Goal: Check status

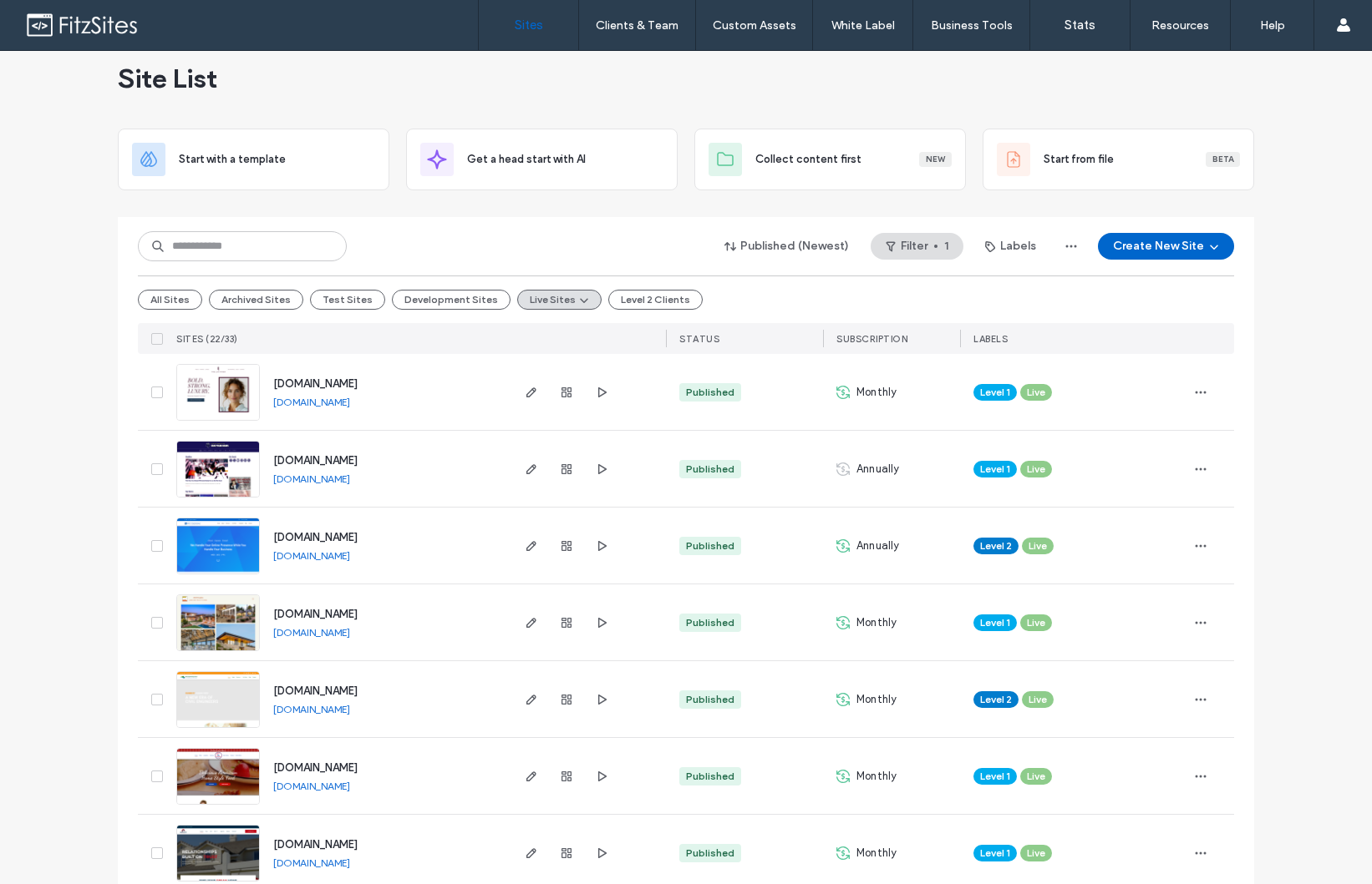
scroll to position [65, 0]
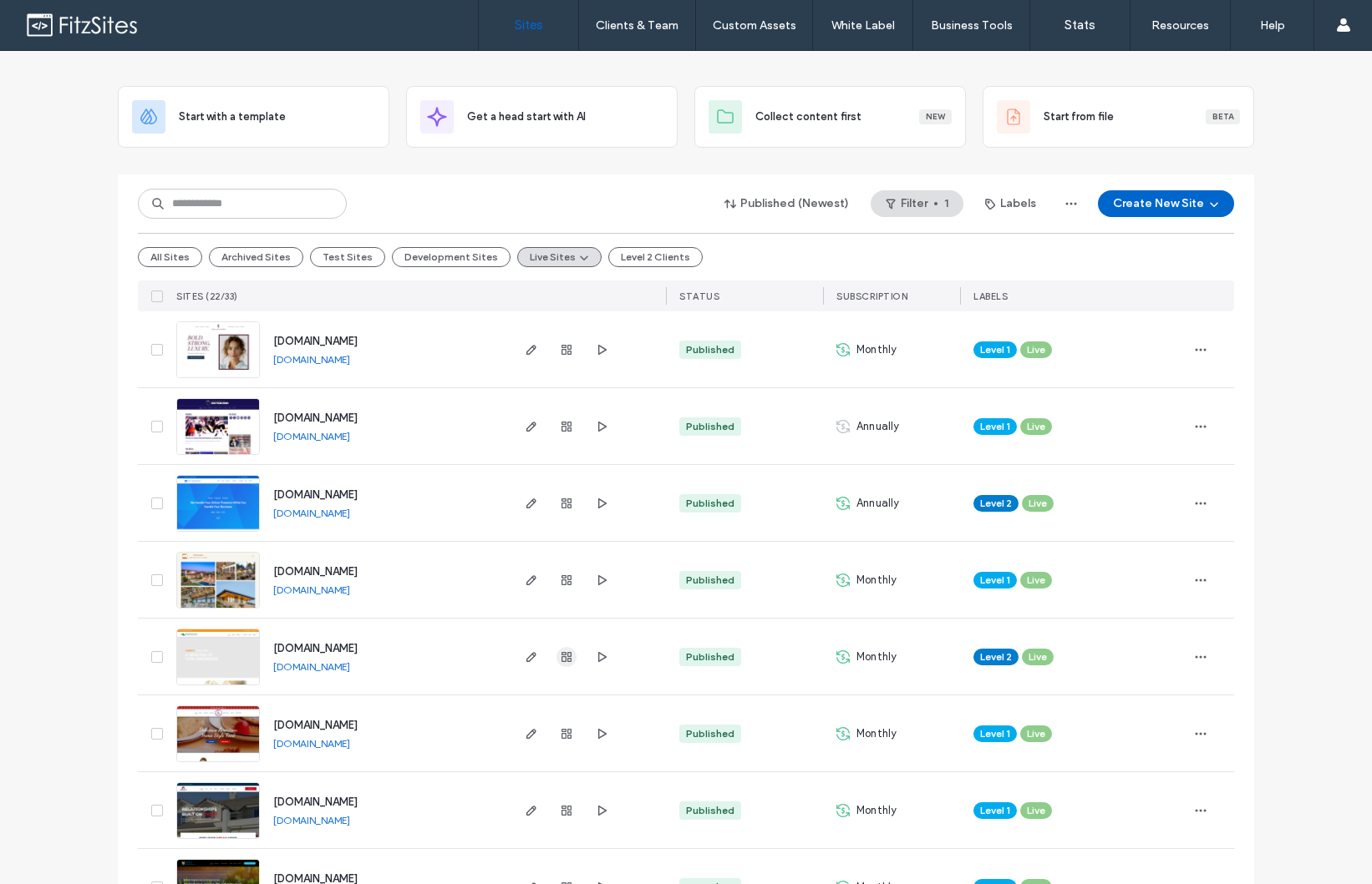
click at [564, 666] on span "button" at bounding box center [567, 657] width 20 height 20
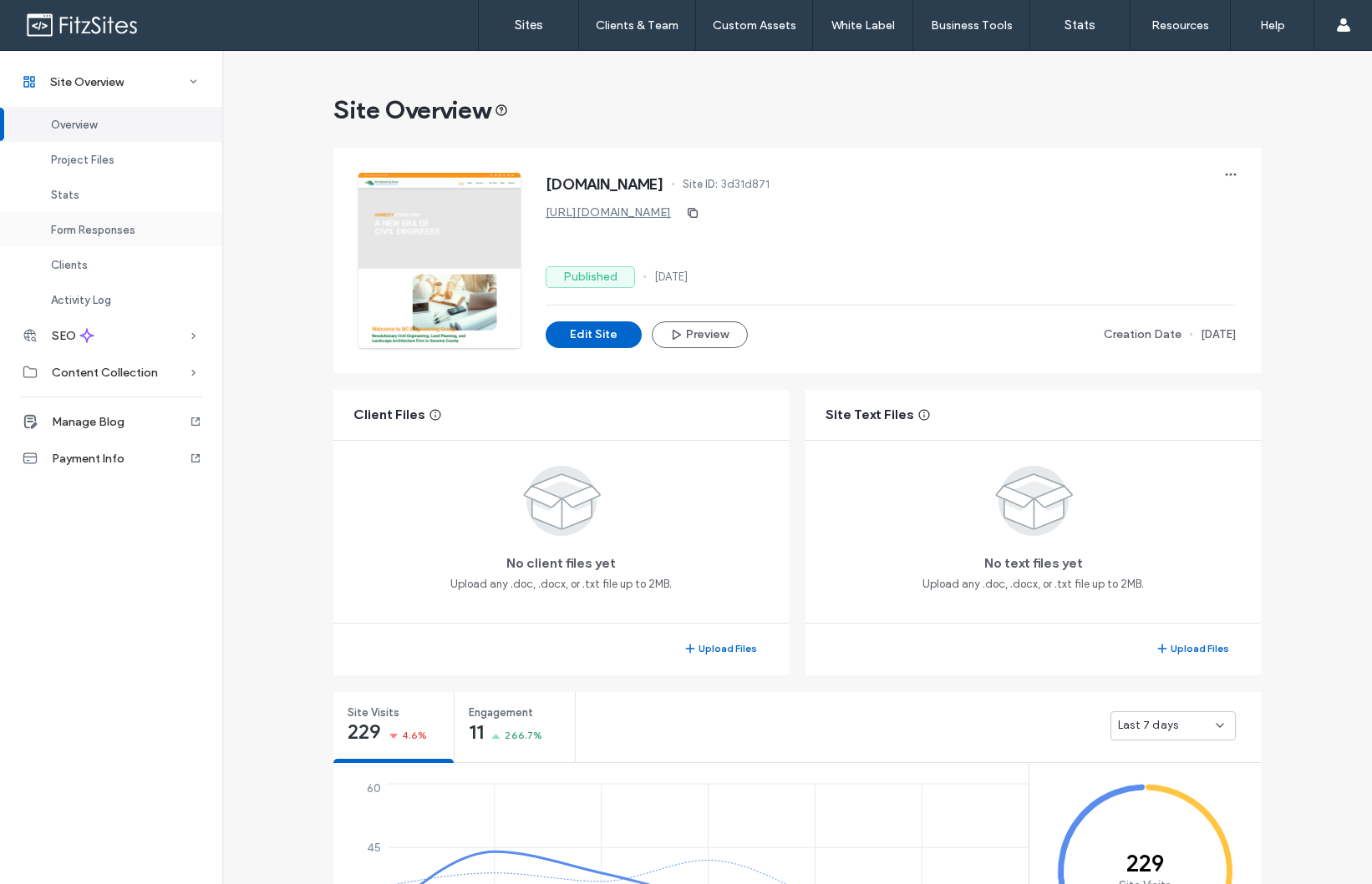
click at [144, 237] on div "Form Responses" at bounding box center [111, 229] width 222 height 35
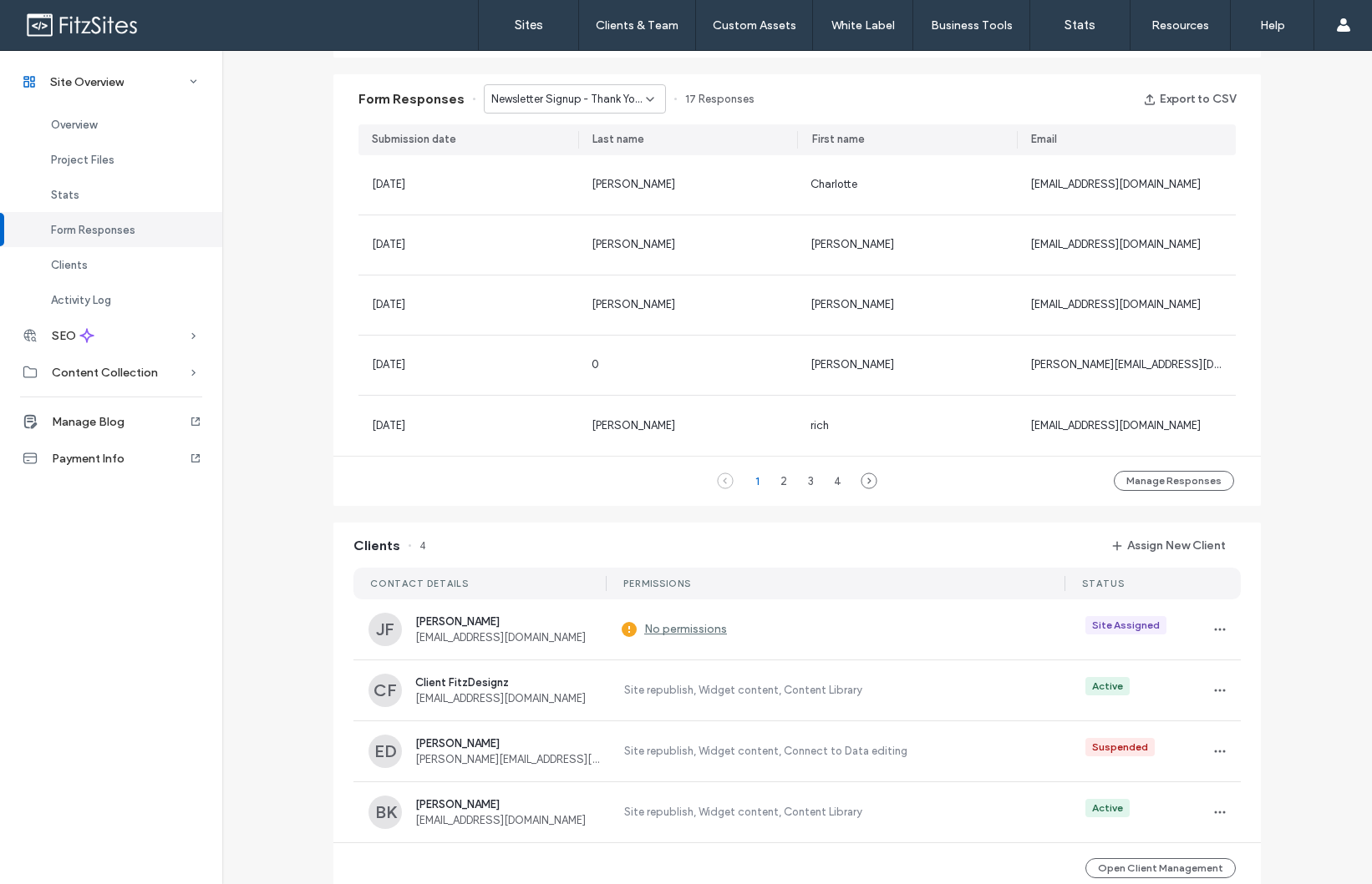
scroll to position [874, 0]
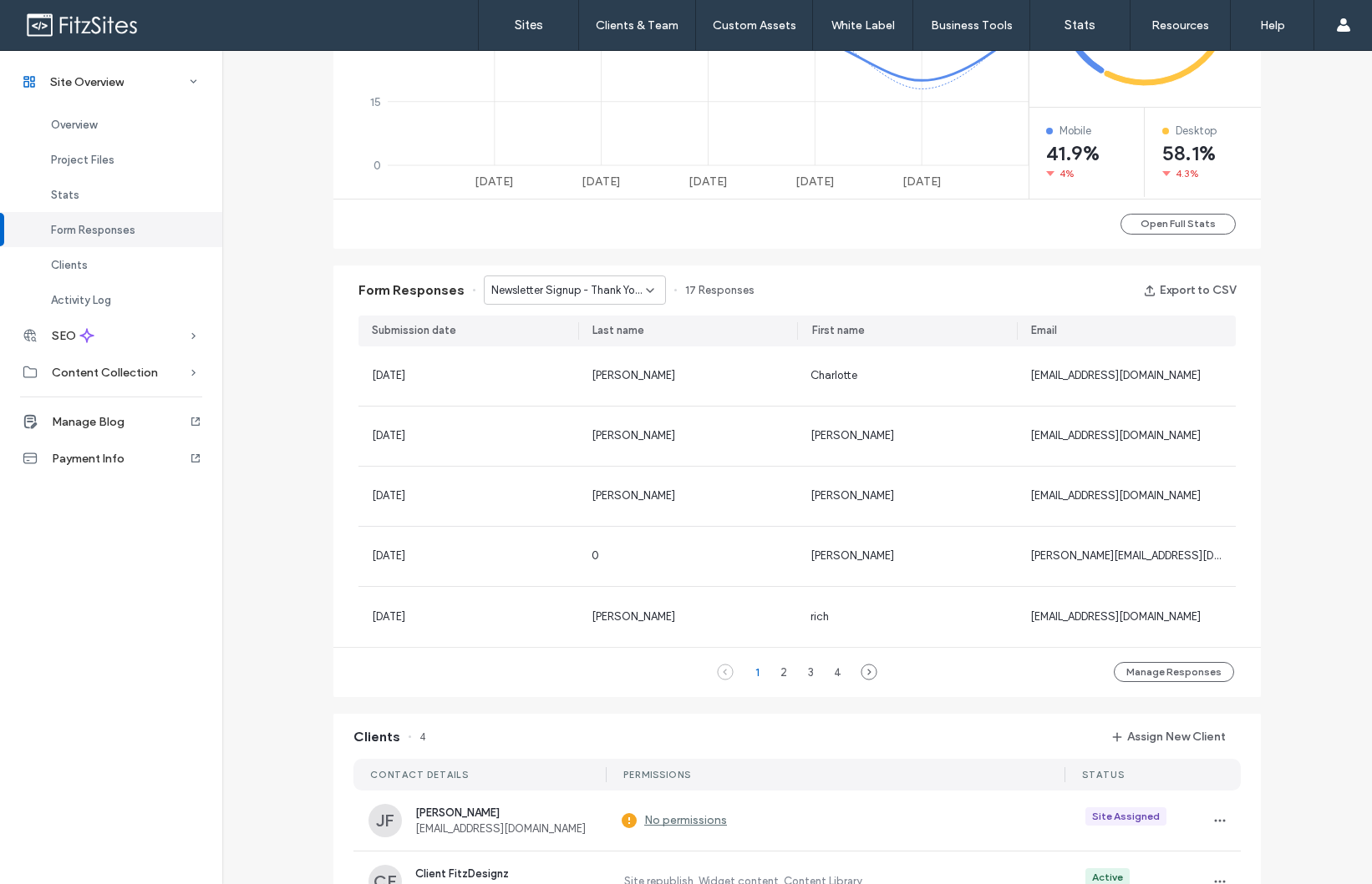
click at [572, 303] on div "Newsletter Signup - Thank You page" at bounding box center [575, 290] width 182 height 29
click at [564, 371] on span "Contact Form - Contact page" at bounding box center [559, 378] width 152 height 17
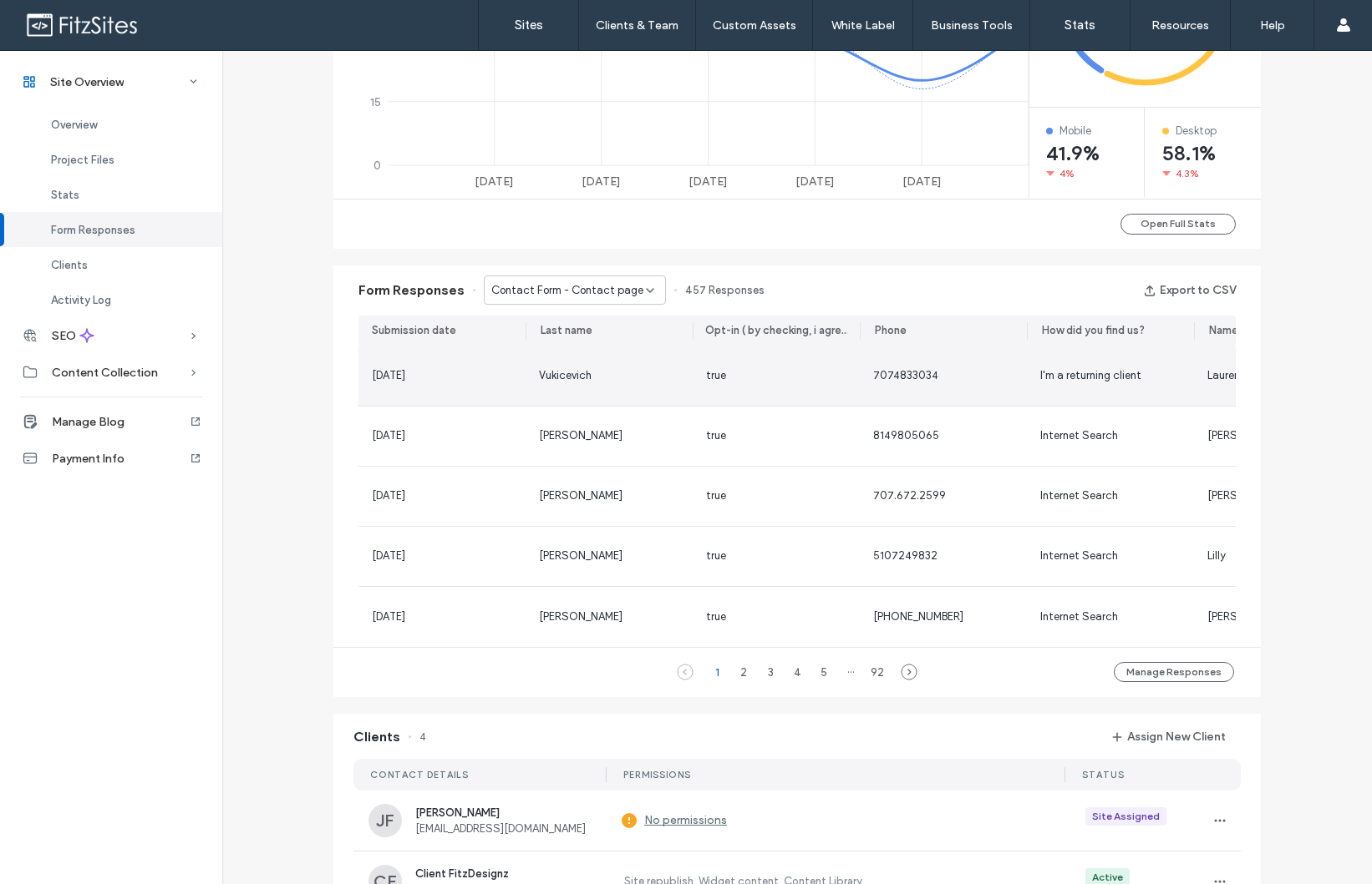
click at [488, 384] on div "[DATE]" at bounding box center [442, 376] width 167 height 59
